Goal: Navigation & Orientation: Find specific page/section

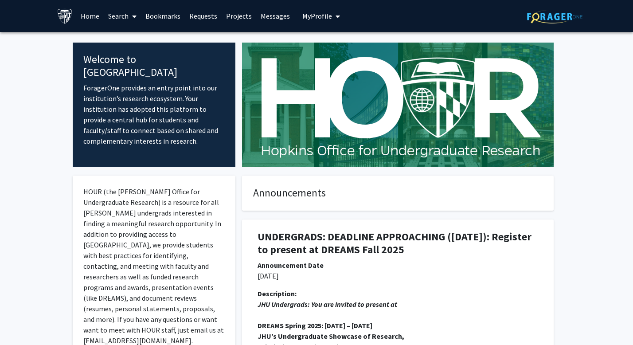
click at [281, 16] on link "Messages" at bounding box center [275, 15] width 38 height 31
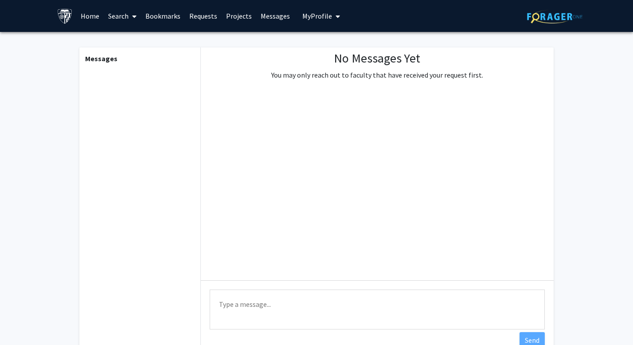
click at [243, 12] on link "Projects" at bounding box center [239, 15] width 35 height 31
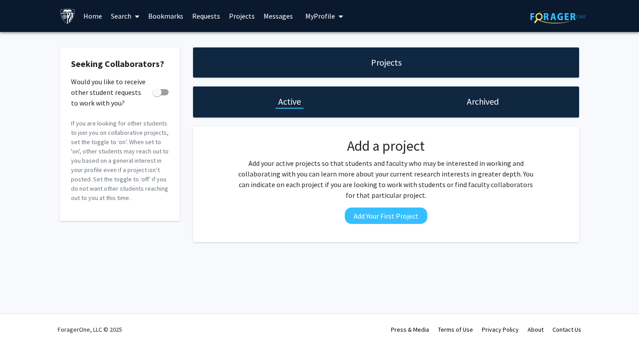
click at [205, 17] on link "Requests" at bounding box center [206, 15] width 37 height 31
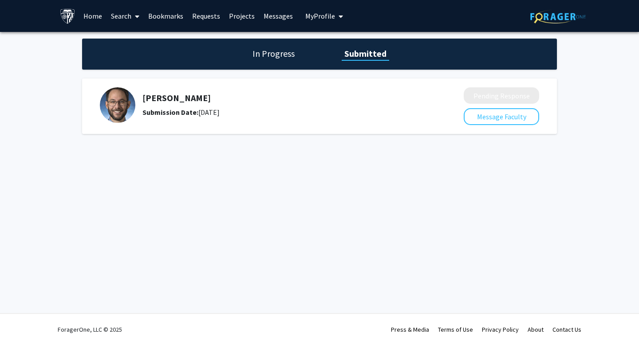
click at [320, 15] on span "My Profile" at bounding box center [320, 16] width 30 height 9
